Goal: Transaction & Acquisition: Purchase product/service

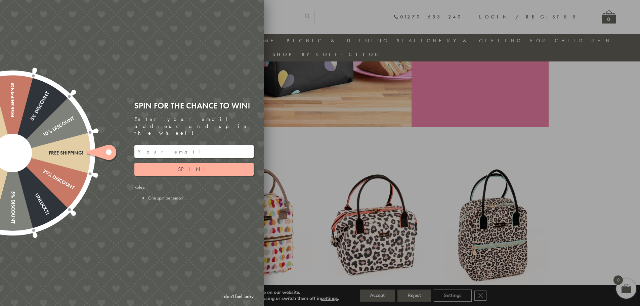
scroll to position [154, 0]
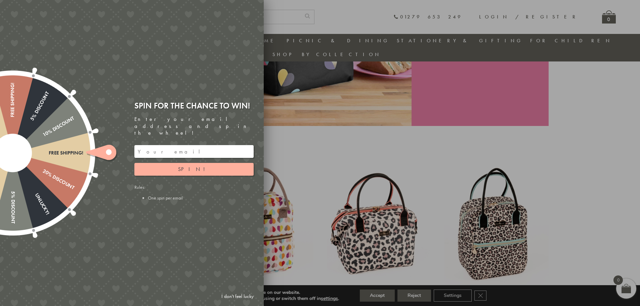
click at [233, 294] on link "I don't feel lucky" at bounding box center [237, 296] width 39 height 12
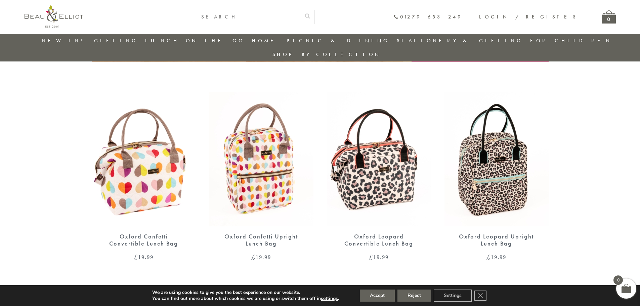
scroll to position [221, 0]
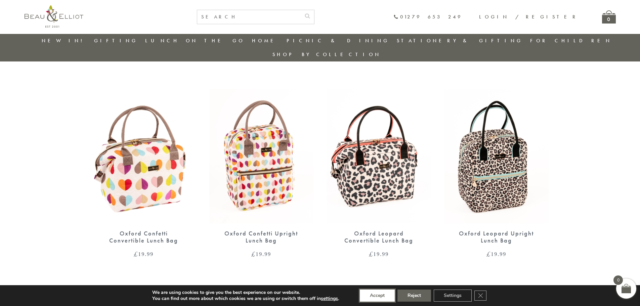
click at [381, 296] on button "Accept" at bounding box center [377, 296] width 35 height 12
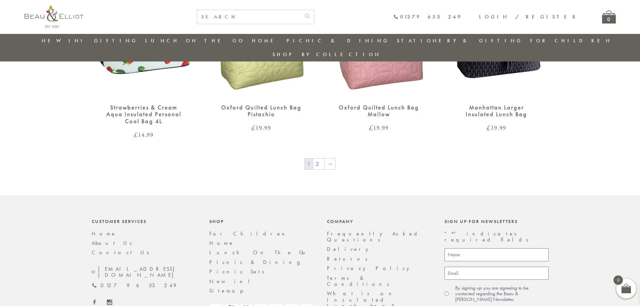
scroll to position [1129, 0]
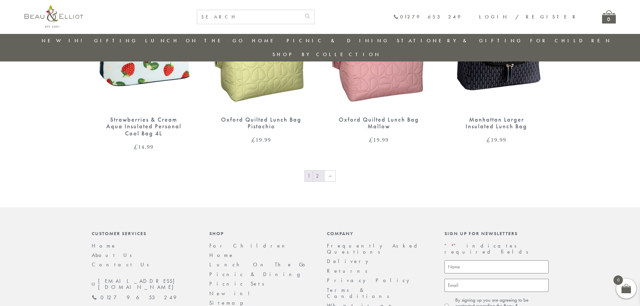
click at [316, 171] on link "2" at bounding box center [318, 176] width 11 height 11
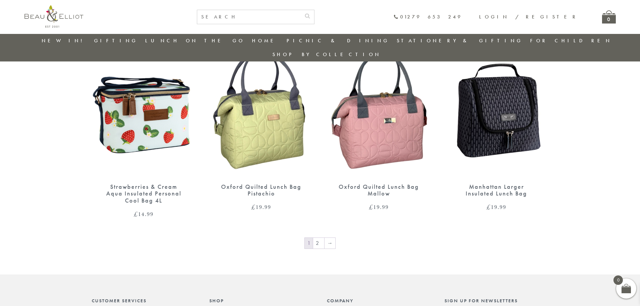
scroll to position [1181, 0]
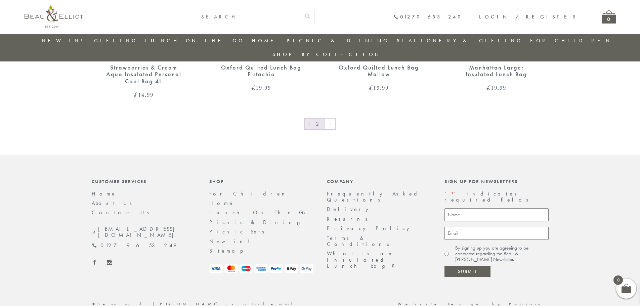
click at [318, 119] on link "2" at bounding box center [318, 124] width 11 height 11
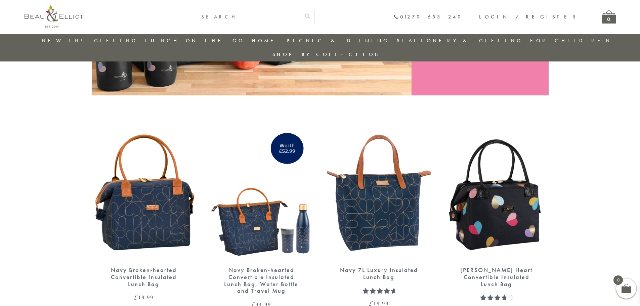
scroll to position [188, 0]
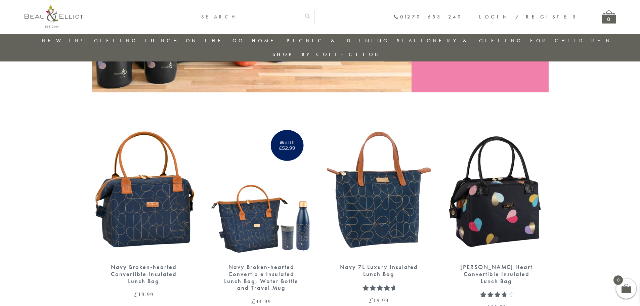
click at [149, 224] on img at bounding box center [144, 190] width 104 height 134
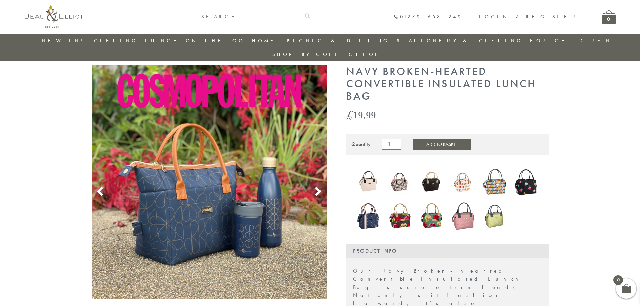
scroll to position [19, 0]
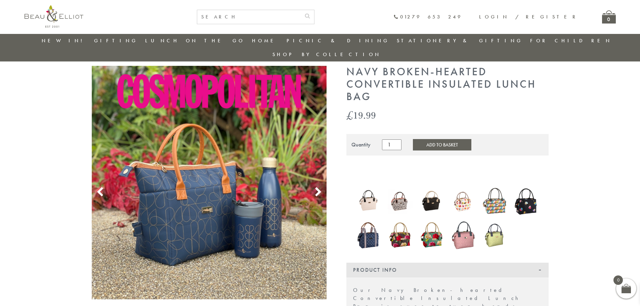
click at [317, 187] on icon at bounding box center [318, 192] width 10 height 10
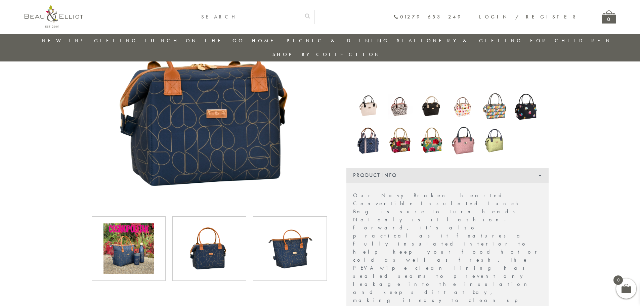
scroll to position [120, 0]
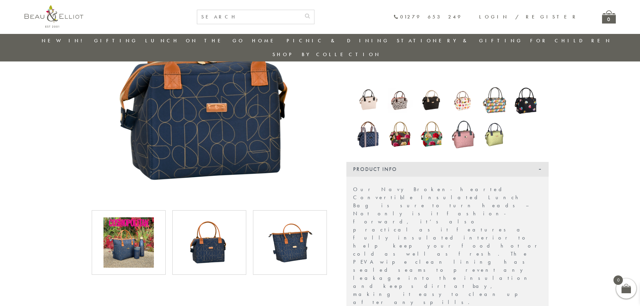
click at [216, 229] on img at bounding box center [209, 243] width 50 height 50
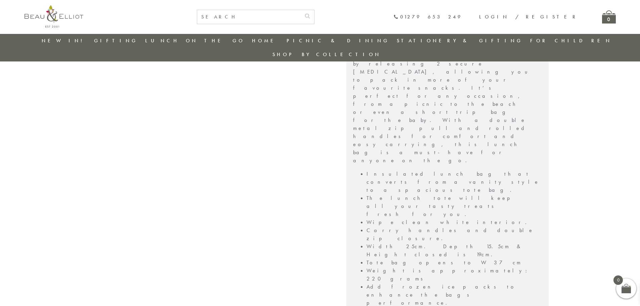
scroll to position [389, 0]
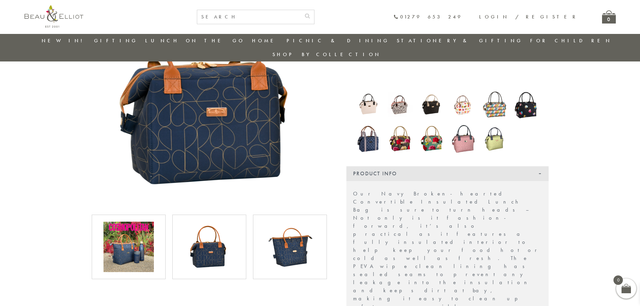
scroll to position [19, 0]
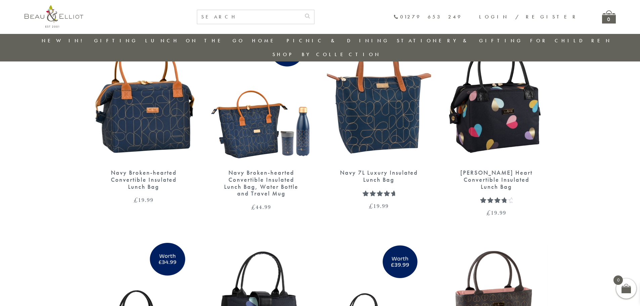
scroll to position [119, 0]
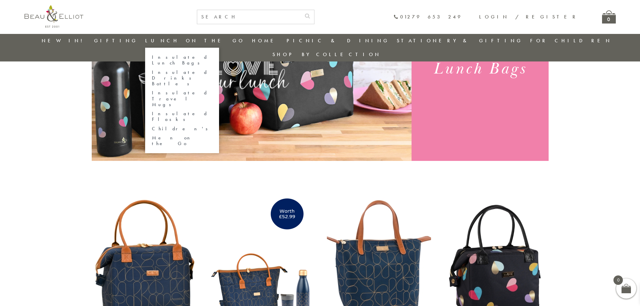
click at [193, 56] on link "Insulated Lunch Bags" at bounding box center [182, 60] width 61 height 12
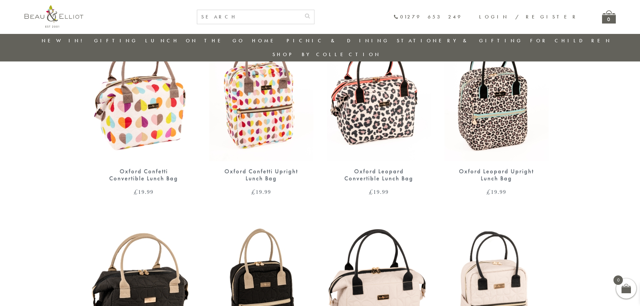
scroll to position [288, 0]
